Goal: Task Accomplishment & Management: Manage account settings

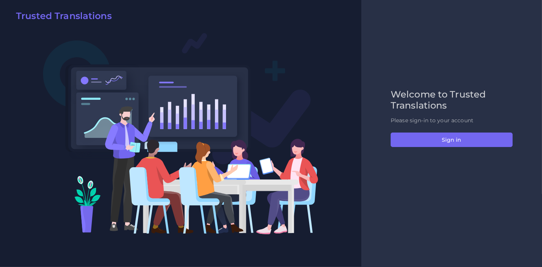
click at [442, 149] on div "Welcome to Trusted Translations Please sign-in to your account Sign in" at bounding box center [452, 133] width 138 height 89
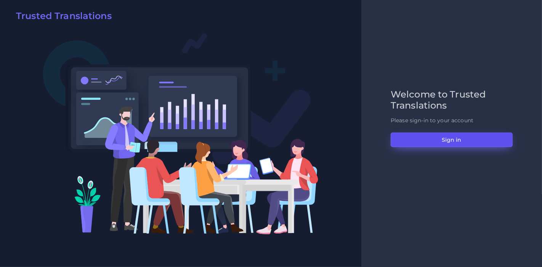
click at [453, 133] on button "Sign in" at bounding box center [452, 140] width 122 height 14
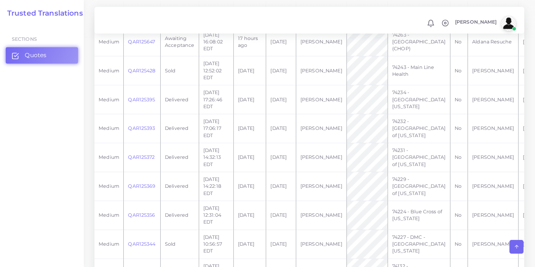
scroll to position [0, 53]
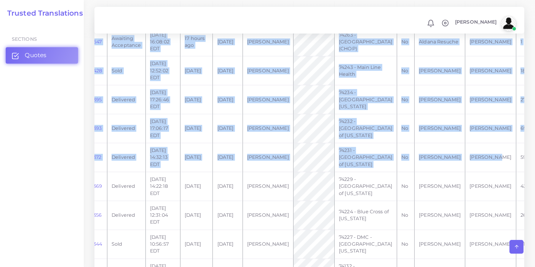
drag, startPoint x: 472, startPoint y: 191, endPoint x: 541, endPoint y: 154, distance: 78.2
